Goal: Feedback & Contribution: Submit feedback/report problem

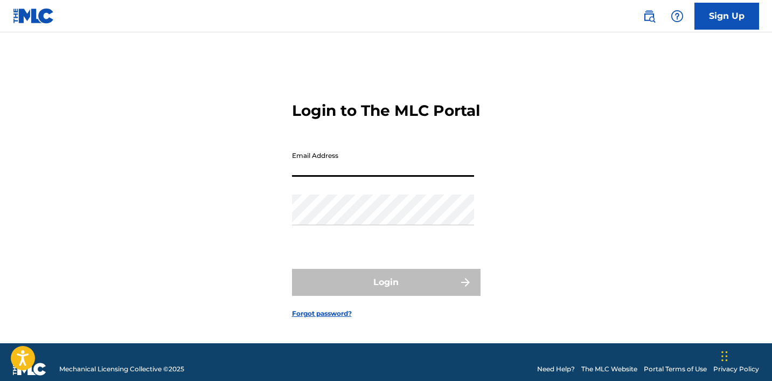
click at [432, 171] on input "Email Address" at bounding box center [383, 161] width 182 height 31
type input "[EMAIL_ADDRESS][DOMAIN_NAME]"
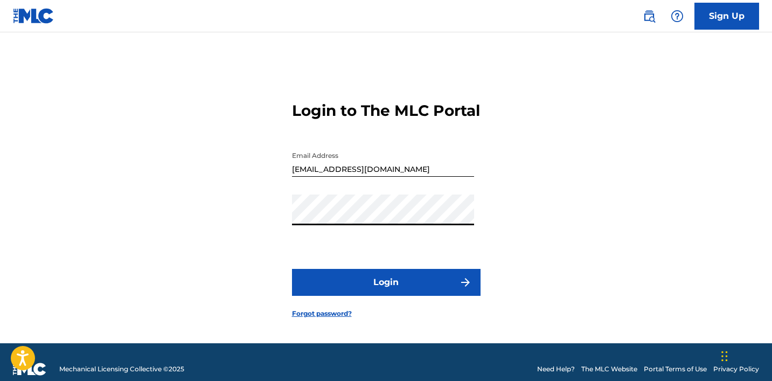
click at [292, 269] on button "Login" at bounding box center [386, 282] width 189 height 27
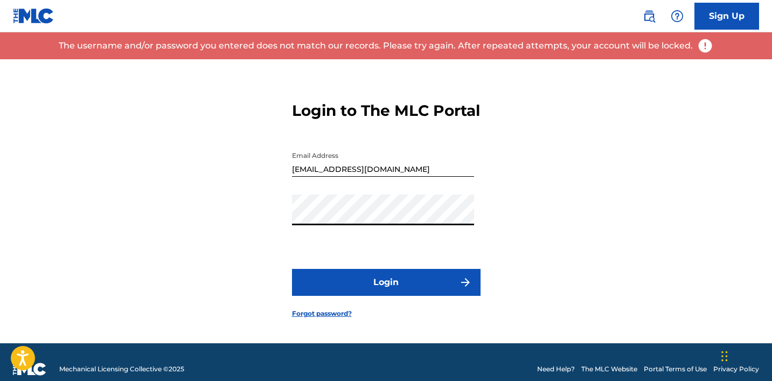
click at [292, 269] on button "Login" at bounding box center [386, 282] width 189 height 27
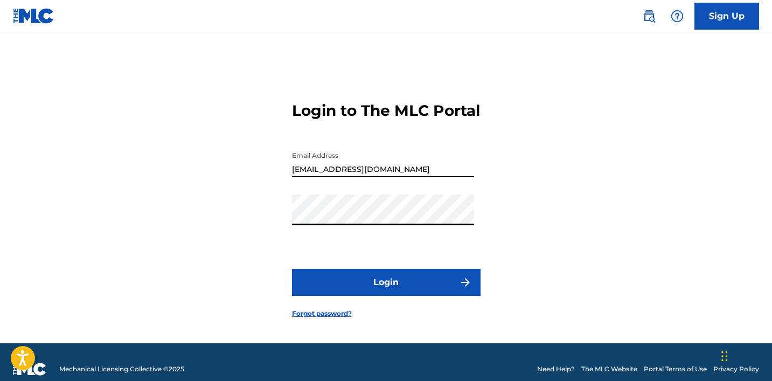
click at [367, 296] on button "Login" at bounding box center [386, 282] width 189 height 27
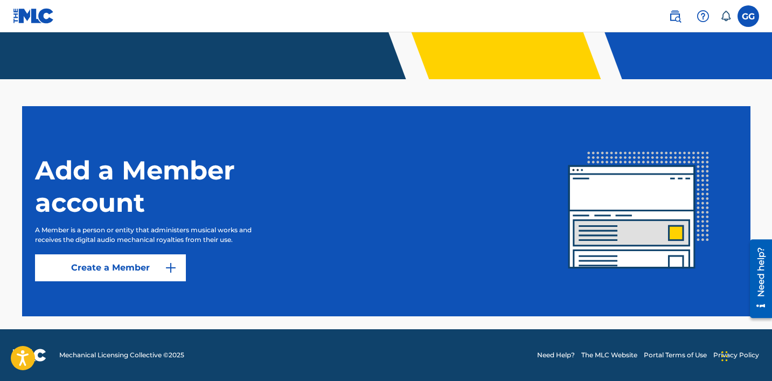
click at [175, 266] on img "submit" at bounding box center [170, 267] width 13 height 13
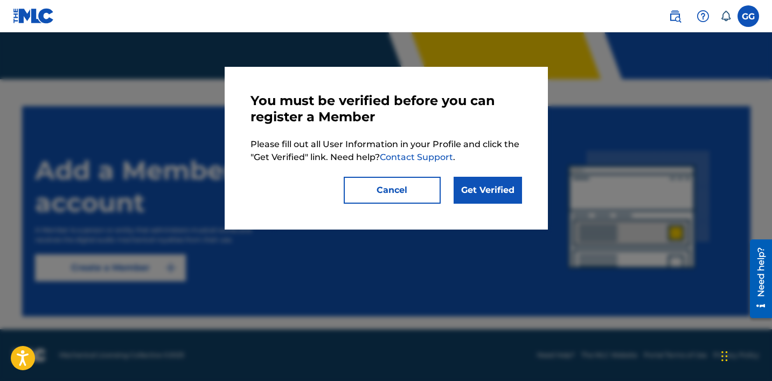
click at [475, 189] on link "Get Verified" at bounding box center [488, 190] width 68 height 27
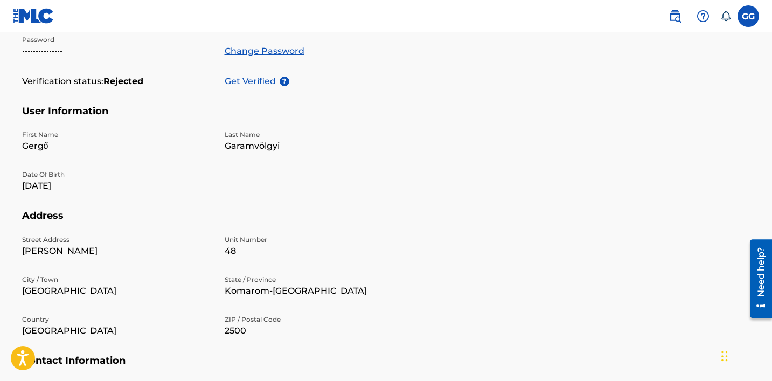
scroll to position [223, 0]
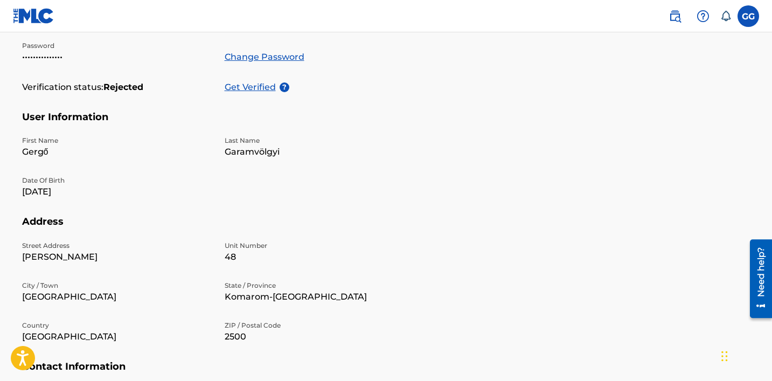
click at [267, 88] on p "Get Verified" at bounding box center [252, 87] width 55 height 13
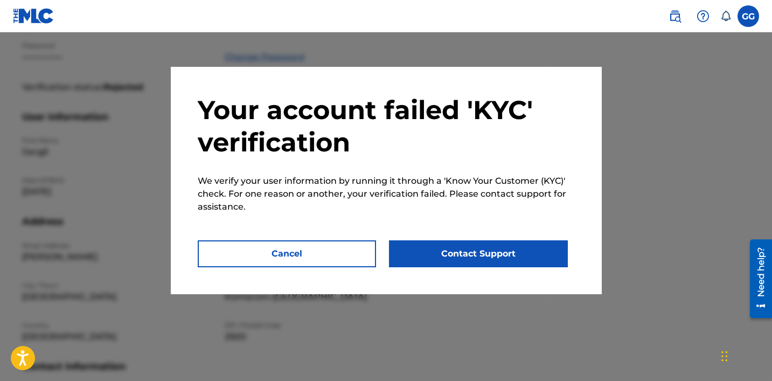
click at [428, 254] on button "Contact Support" at bounding box center [478, 253] width 179 height 27
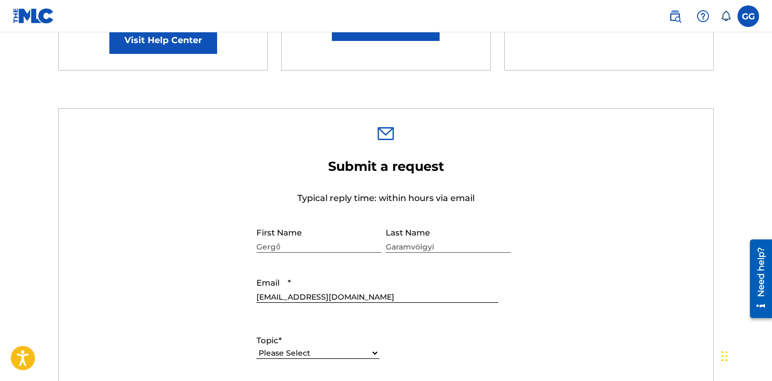
scroll to position [277, 0]
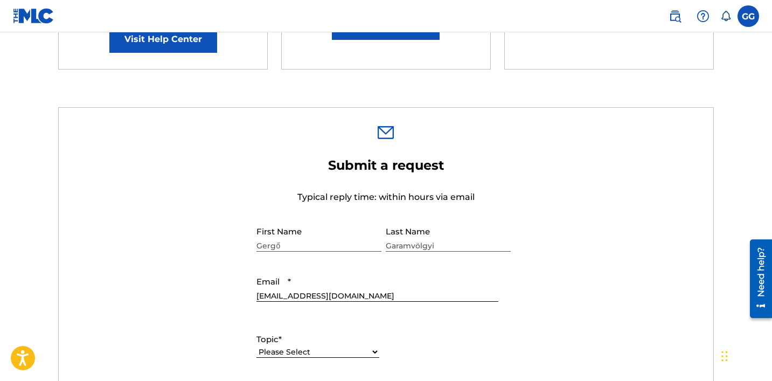
click at [325, 253] on div "Gergő" at bounding box center [318, 237] width 125 height 33
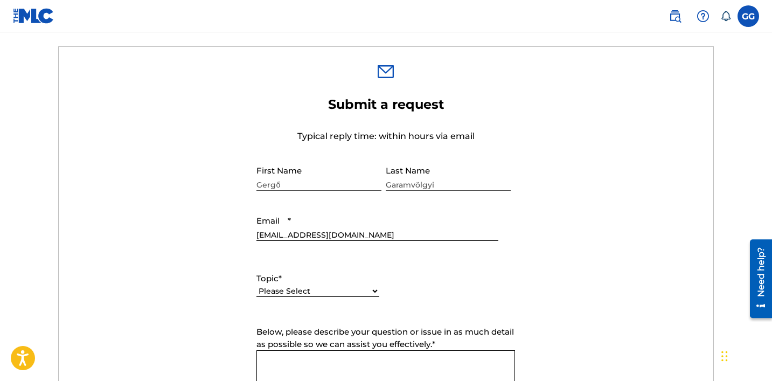
scroll to position [340, 0]
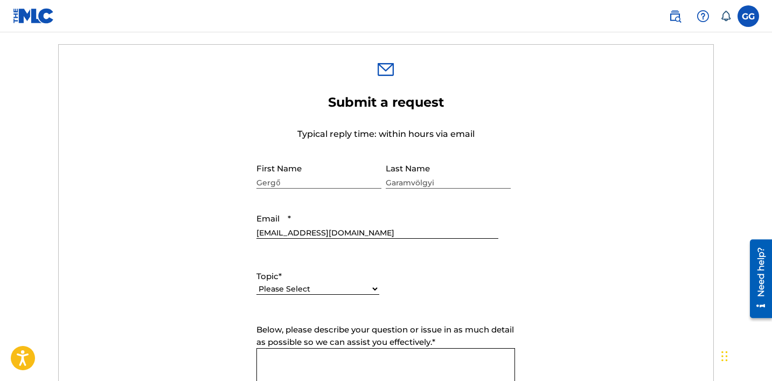
click at [369, 284] on select "Please Select I need help with my account I need help with managing my catalog …" at bounding box center [317, 288] width 123 height 11
select select "I need help with my account"
click at [256, 284] on select "Please Select I need help with my account I need help with managing my catalog …" at bounding box center [317, 288] width 123 height 11
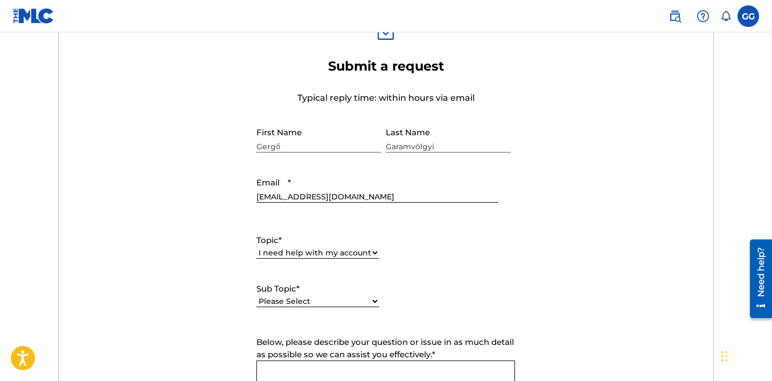
scroll to position [407, 0]
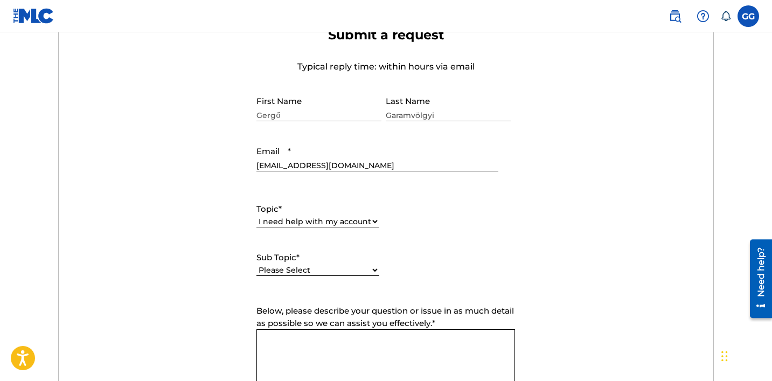
click at [365, 269] on select "Please Select I need help with my user account I can't log in to my user accoun…" at bounding box center [317, 270] width 123 height 11
select select "I need help with my Member account"
click at [256, 265] on select "Please Select I need help with my user account I can't log in to my user accoun…" at bounding box center [317, 270] width 123 height 11
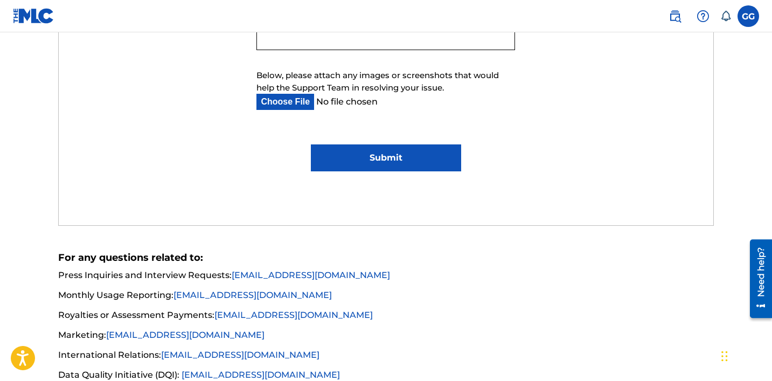
scroll to position [840, 0]
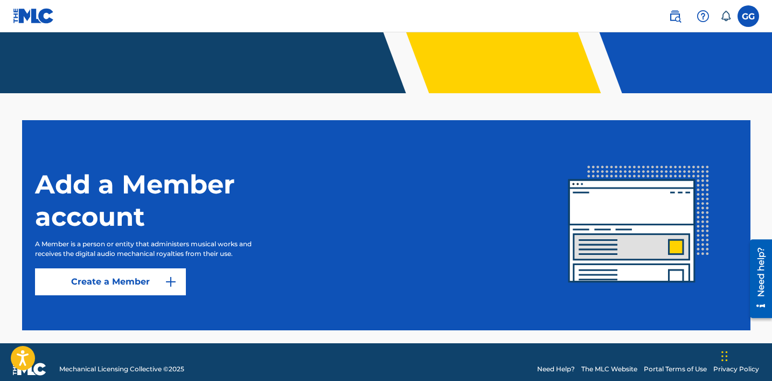
scroll to position [237, 0]
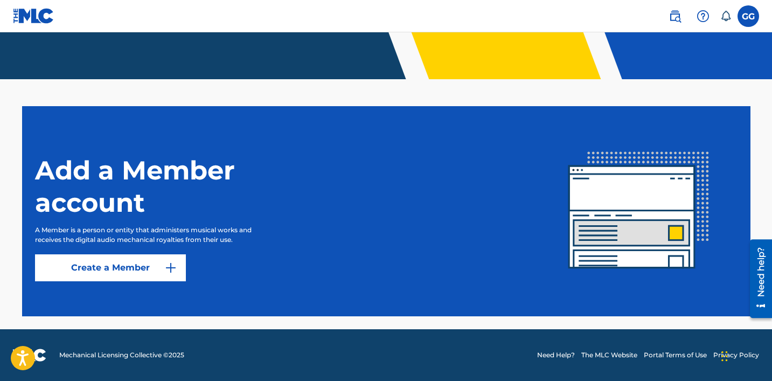
click at [171, 270] on img "submit" at bounding box center [170, 267] width 13 height 13
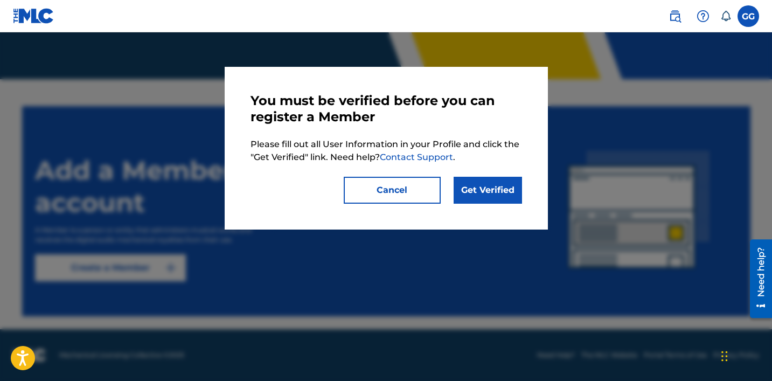
click at [492, 187] on link "Get Verified" at bounding box center [488, 190] width 68 height 27
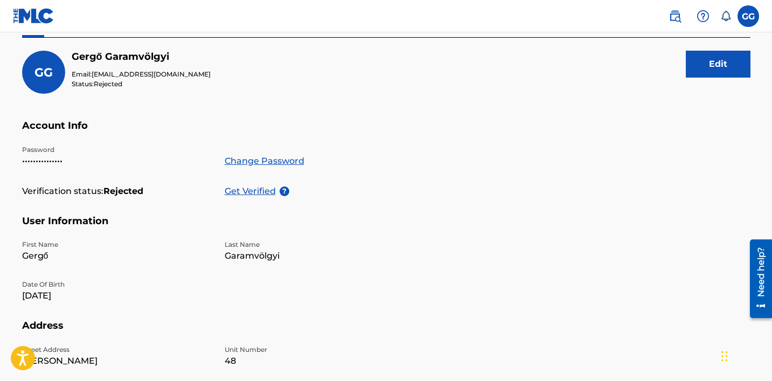
scroll to position [124, 0]
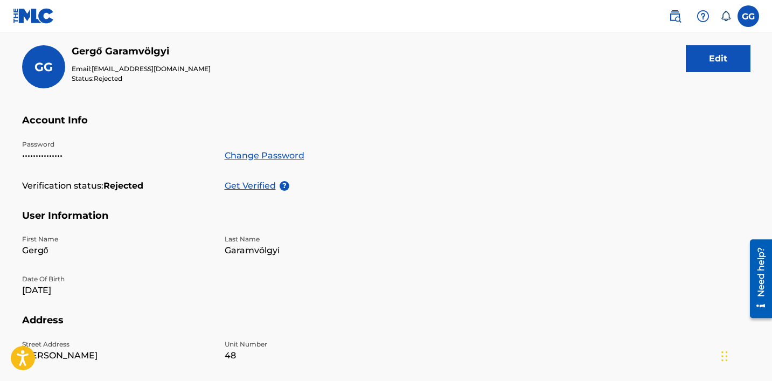
click at [268, 188] on p "Get Verified" at bounding box center [252, 185] width 55 height 13
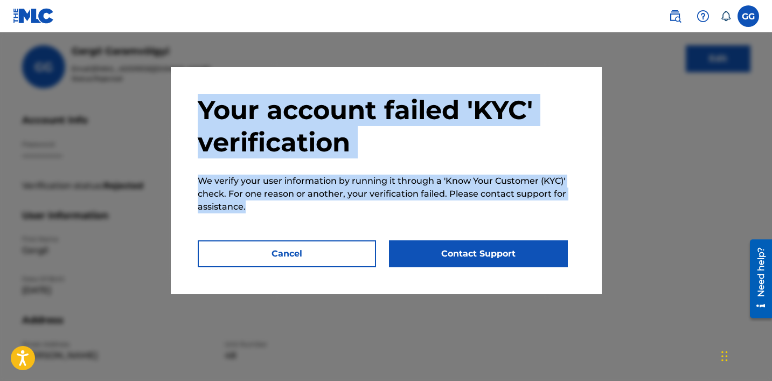
drag, startPoint x: 256, startPoint y: 205, endPoint x: 202, endPoint y: 109, distance: 110.5
click at [201, 109] on div "Your account failed 'KYC' verification We verify your user information by runni…" at bounding box center [386, 180] width 431 height 227
copy div "Your account failed 'KYC' verification We verify your user information by runni…"
click at [418, 259] on button "Contact Support" at bounding box center [478, 253] width 179 height 27
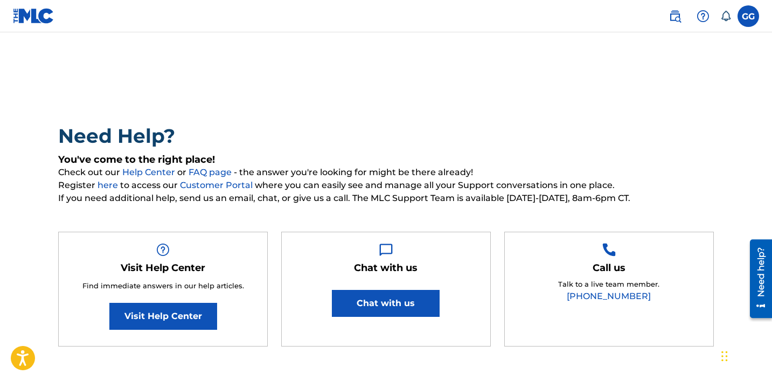
click at [191, 319] on link "Visit Help Center" at bounding box center [163, 316] width 108 height 27
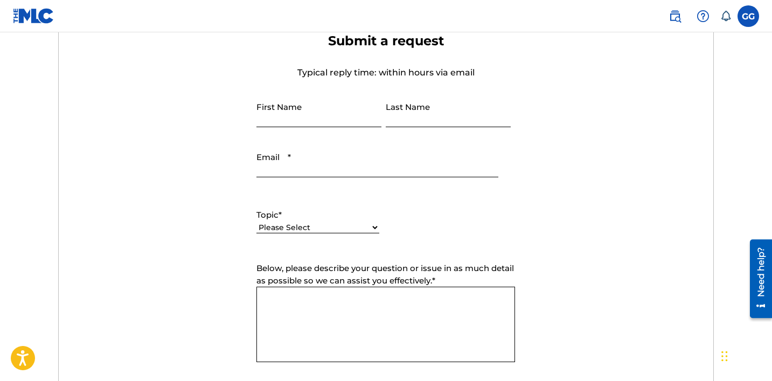
type input "Gergő"
type input "Garamvölgyi"
type input "[EMAIL_ADDRESS][DOMAIN_NAME]"
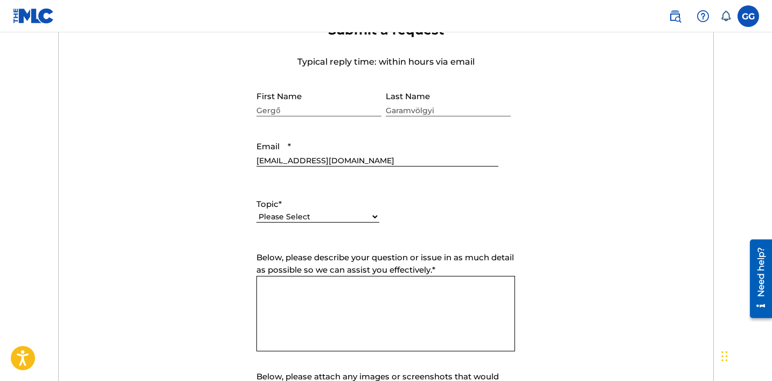
scroll to position [416, 0]
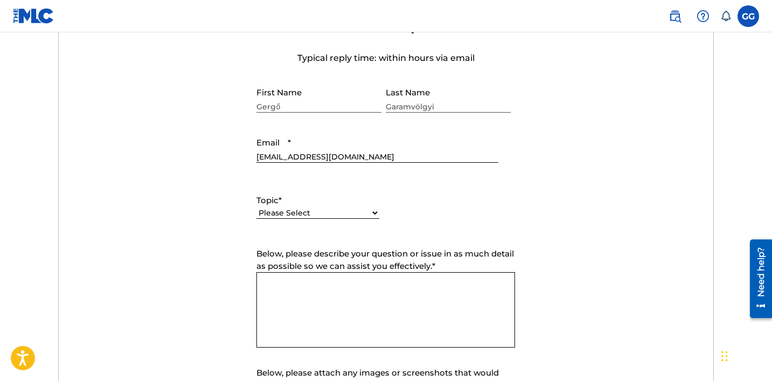
click at [357, 213] on select "Please Select I need help with my account I need help with managing my catalog …" at bounding box center [317, 212] width 123 height 11
select select "I need help with my account"
click at [256, 208] on select "Please Select I need help with my account I need help with managing my catalog …" at bounding box center [317, 212] width 123 height 11
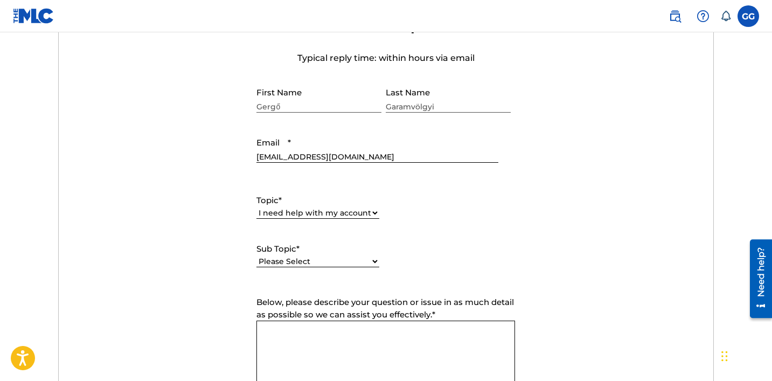
click at [331, 260] on select "Please Select I need help with my user account I can't log in to my user accoun…" at bounding box center [317, 261] width 123 height 11
select select "I need help with my user account"
click at [256, 256] on select "Please Select I need help with my user account I can't log in to my user accoun…" at bounding box center [317, 261] width 123 height 11
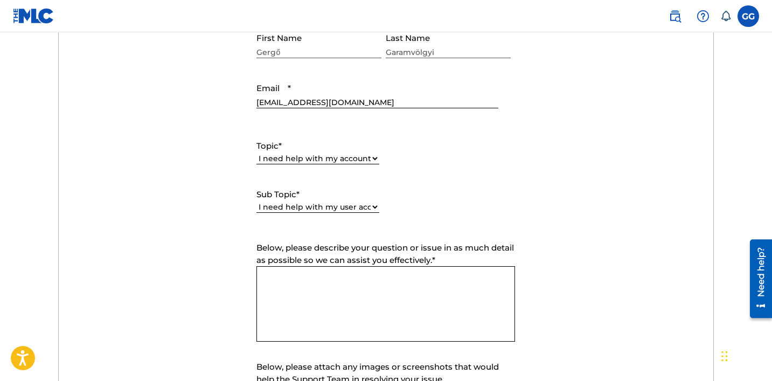
scroll to position [492, 0]
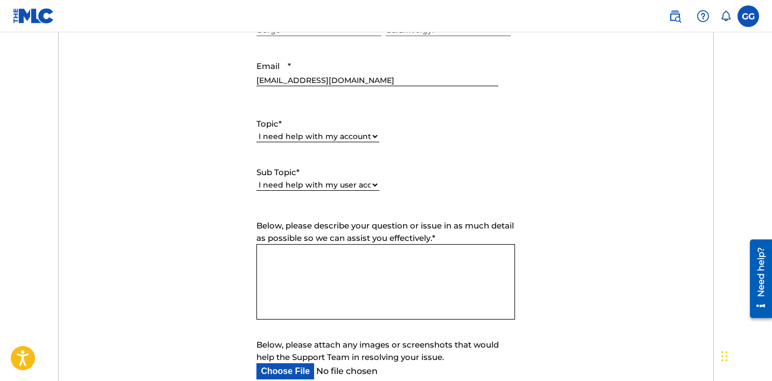
click at [390, 265] on textarea "Below, please describe your question or issue in as much detail as possible so …" at bounding box center [385, 281] width 259 height 75
paste textarea "Subject: KYC Verification Issue Dear MLC Support Team, I attempted to register …"
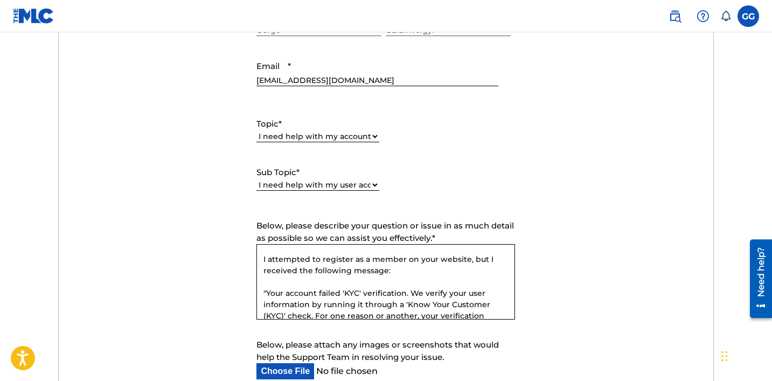
scroll to position [0, 0]
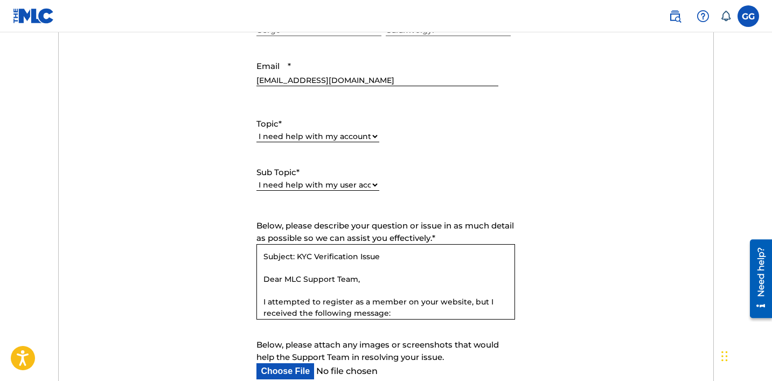
drag, startPoint x: 297, startPoint y: 258, endPoint x: 140, endPoint y: 260, distance: 157.9
click at [140, 260] on form "Submit a request Typical reply time: within hours via email First Name Gergő La…" at bounding box center [386, 191] width 655 height 499
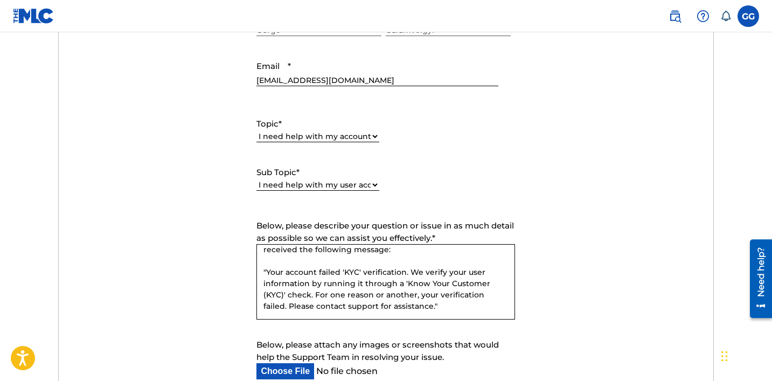
scroll to position [70, 0]
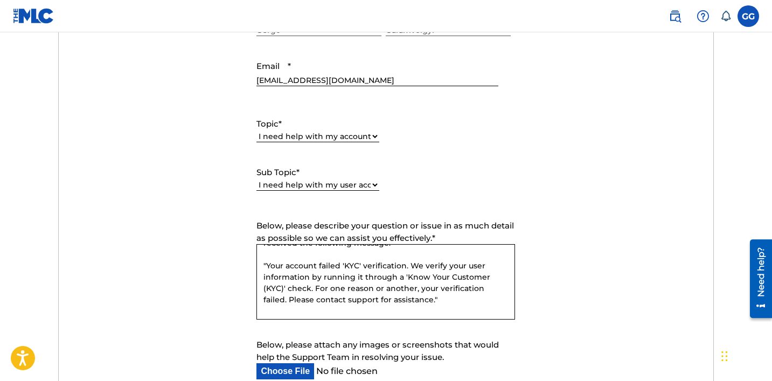
drag, startPoint x: 270, startPoint y: 263, endPoint x: 253, endPoint y: 267, distance: 18.2
click at [253, 267] on fieldset "Below, please describe your question or issue in as much detail as possible so …" at bounding box center [385, 271] width 269 height 102
click at [413, 302] on textarea "KYC Verification Issue Dear MLC Support Team, I attempted to register as a memb…" at bounding box center [385, 281] width 259 height 75
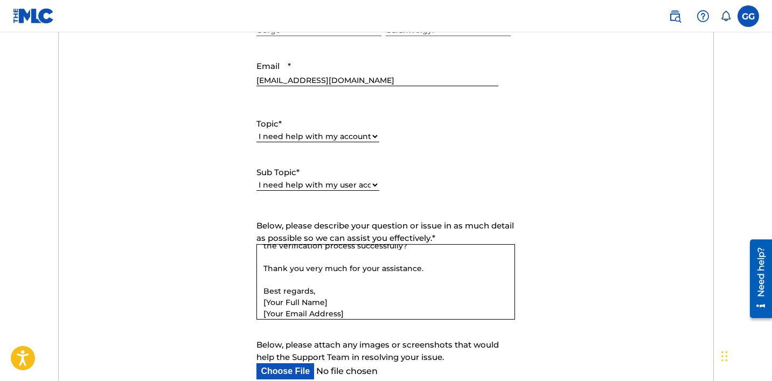
scroll to position [176, 0]
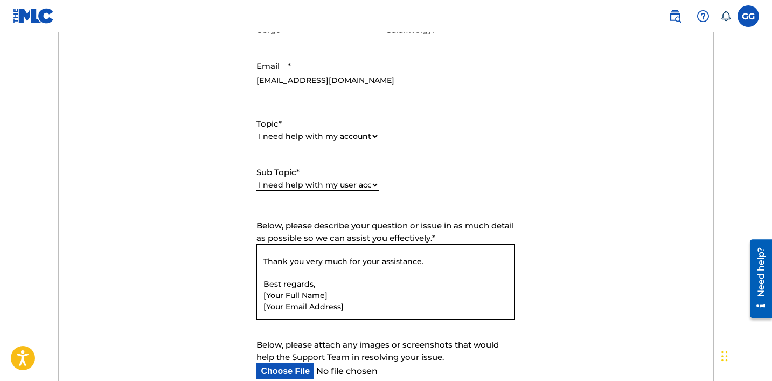
drag, startPoint x: 349, startPoint y: 309, endPoint x: 262, endPoint y: 297, distance: 87.5
click at [262, 297] on textarea "KYC Verification Issue Dear MLC Support Team, I attempted to register as a memb…" at bounding box center [385, 281] width 259 height 75
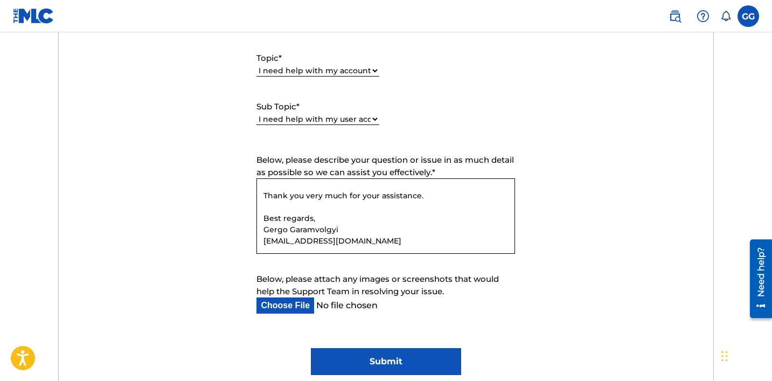
scroll to position [560, 0]
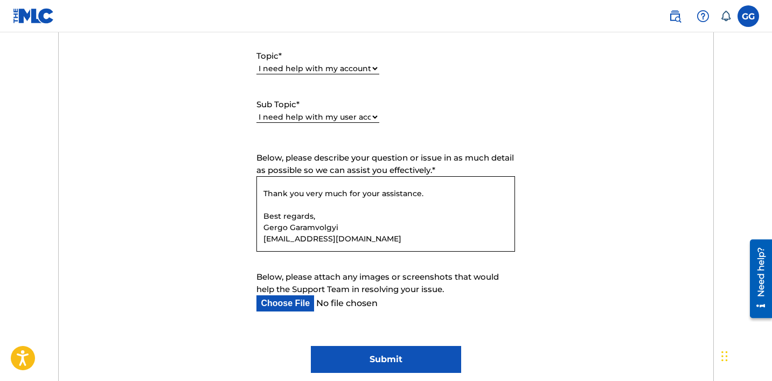
type textarea "KYC Verification Issue Dear MLC Support Team, I attempted to register as a memb…"
click at [409, 360] on input "Submit" at bounding box center [386, 359] width 150 height 27
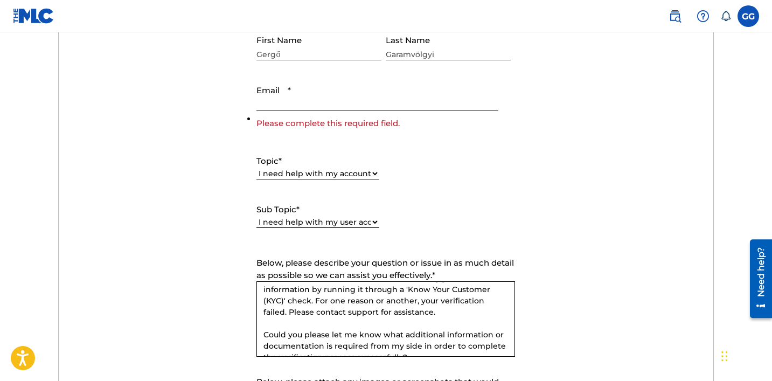
scroll to position [460, 0]
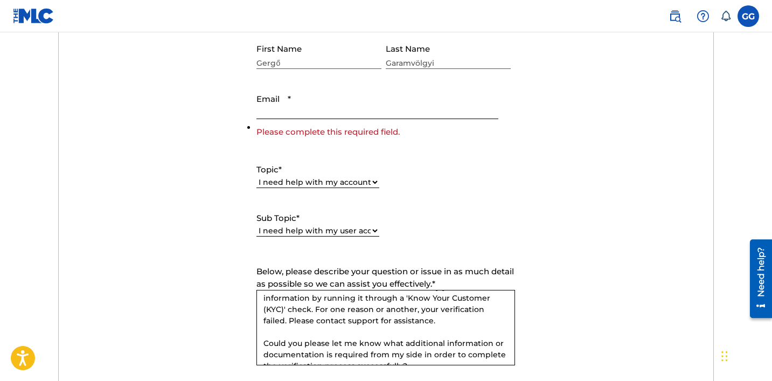
click at [362, 116] on input "Email *" at bounding box center [376, 103] width 241 height 31
type input "[EMAIL_ADDRESS][DOMAIN_NAME]"
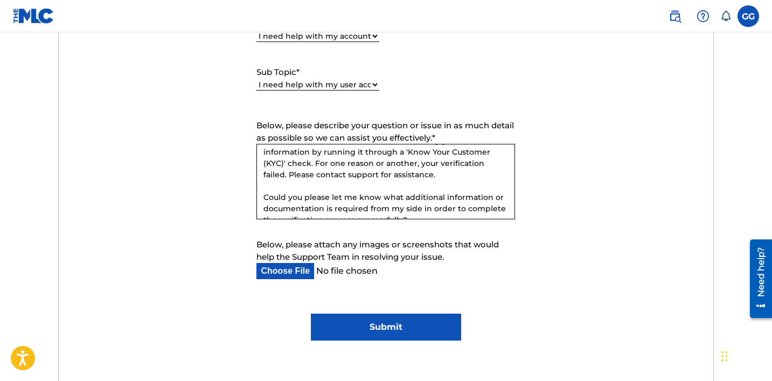
scroll to position [840, 0]
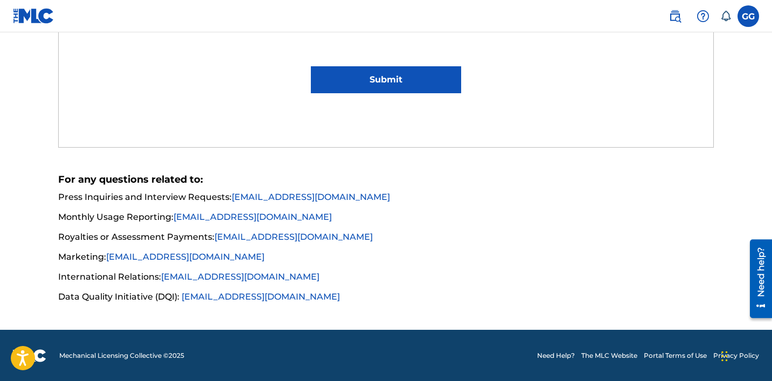
click at [415, 77] on input "Submit" at bounding box center [386, 79] width 150 height 27
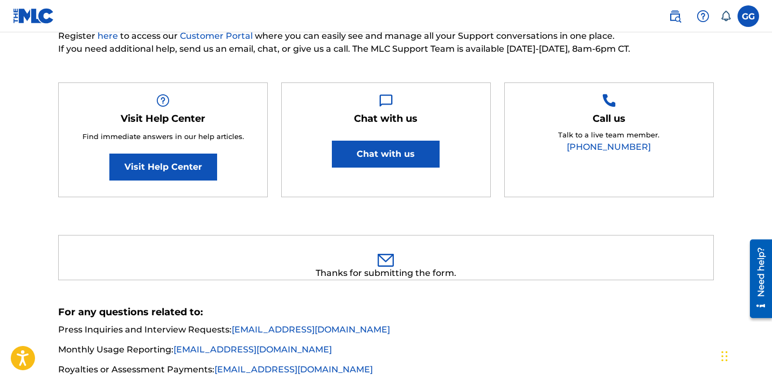
scroll to position [126, 0]
